Goal: Transaction & Acquisition: Download file/media

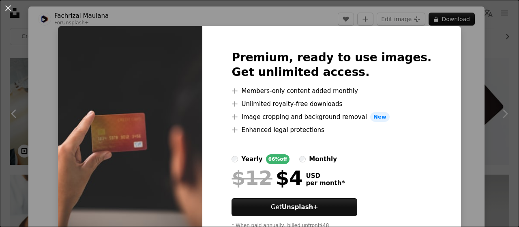
scroll to position [1555, 0]
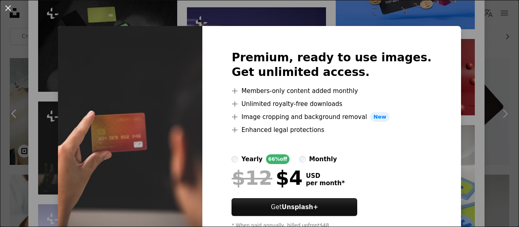
click at [482, 143] on div "An X shape Premium, ready to use images. Get unlimited access. A plus sign Memb…" at bounding box center [259, 113] width 519 height 227
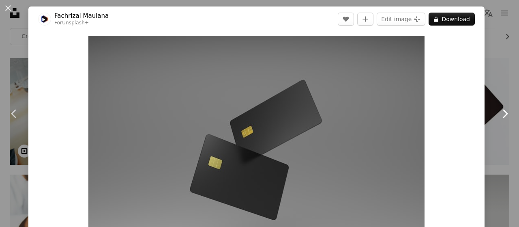
click at [501, 121] on link "Chevron right" at bounding box center [505, 114] width 28 height 78
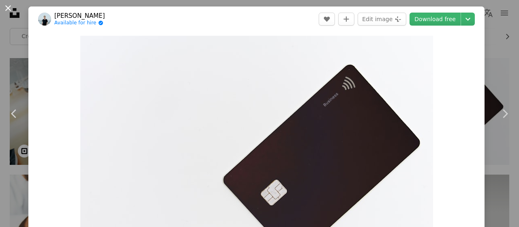
click at [8, 10] on button "An X shape" at bounding box center [8, 8] width 10 height 10
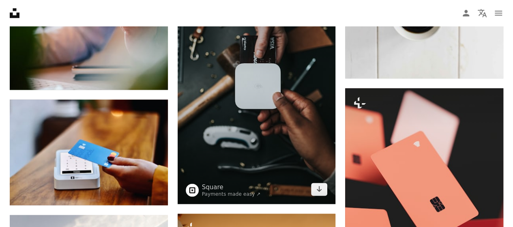
scroll to position [629, 0]
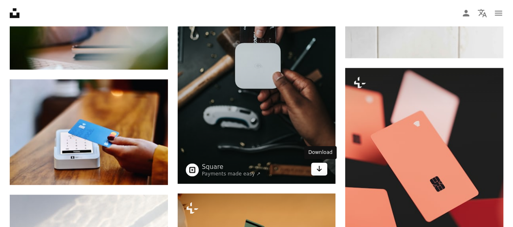
click at [319, 172] on icon "Arrow pointing down" at bounding box center [319, 169] width 6 height 10
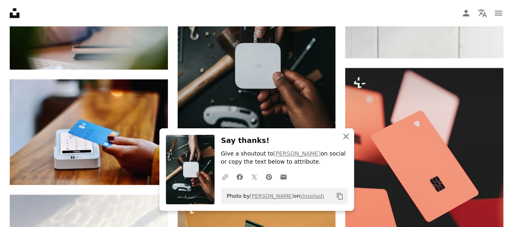
click at [348, 137] on icon "An X shape" at bounding box center [346, 136] width 10 height 10
